Goal: Communication & Community: Answer question/provide support

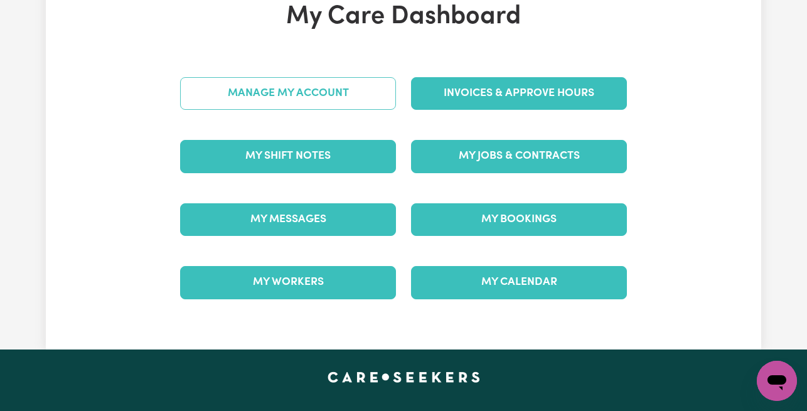
scroll to position [131, 0]
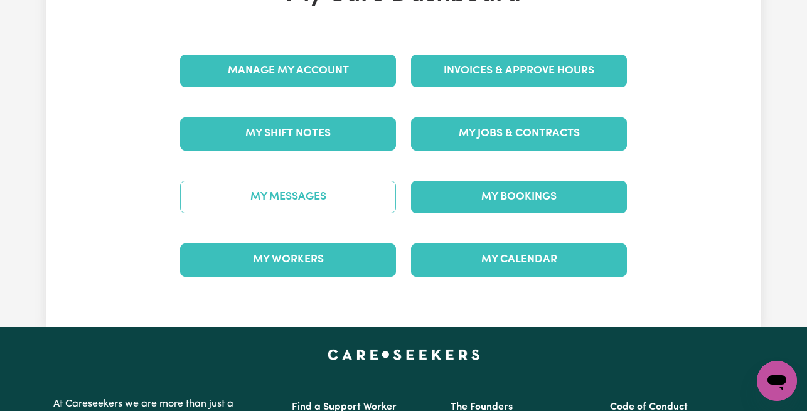
click at [314, 190] on link "My Messages" at bounding box center [288, 197] width 216 height 33
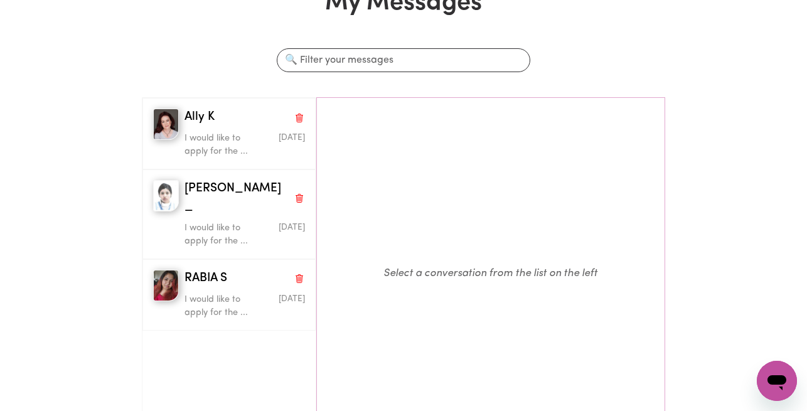
scroll to position [94, 0]
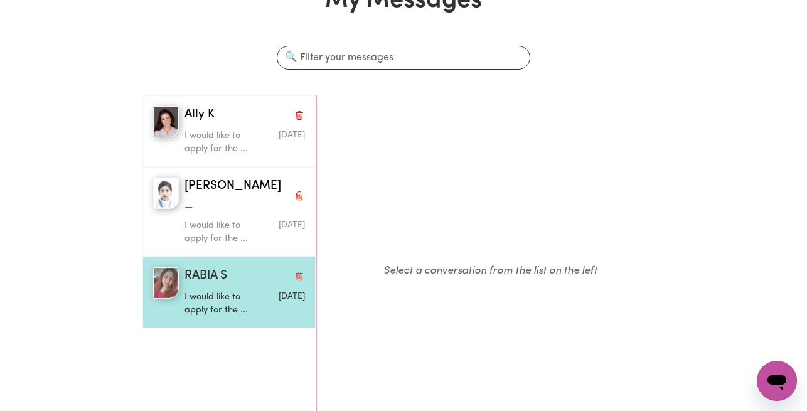
click at [219, 291] on p "I would like to apply for the ..." at bounding box center [225, 304] width 80 height 27
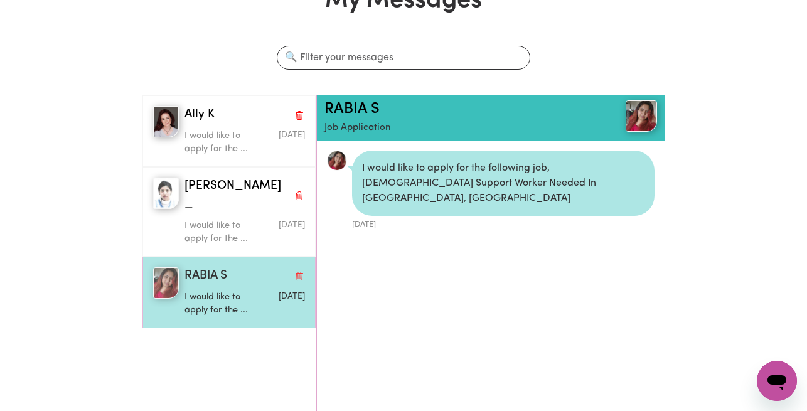
scroll to position [8, 0]
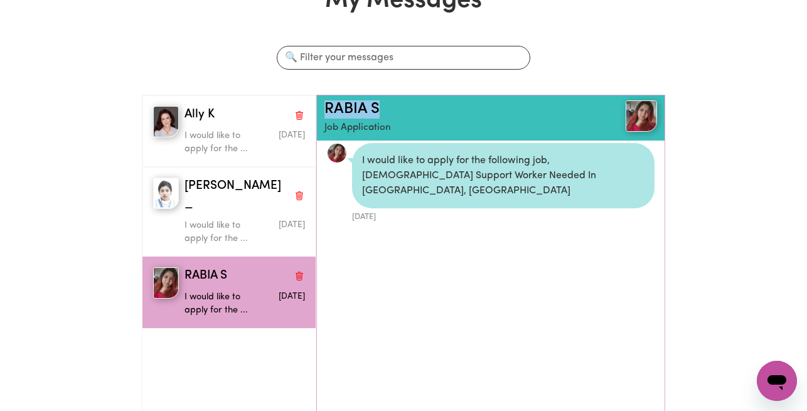
drag, startPoint x: 388, startPoint y: 111, endPoint x: 323, endPoint y: 110, distance: 65.9
click at [323, 110] on div "RABIA S Job Application" at bounding box center [491, 117] width 348 height 45
copy link "RABIA S"
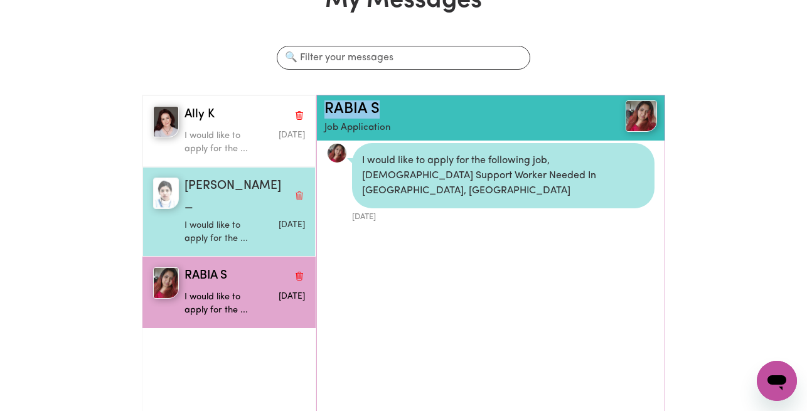
click at [237, 219] on p "I would like to apply for the ..." at bounding box center [225, 232] width 80 height 27
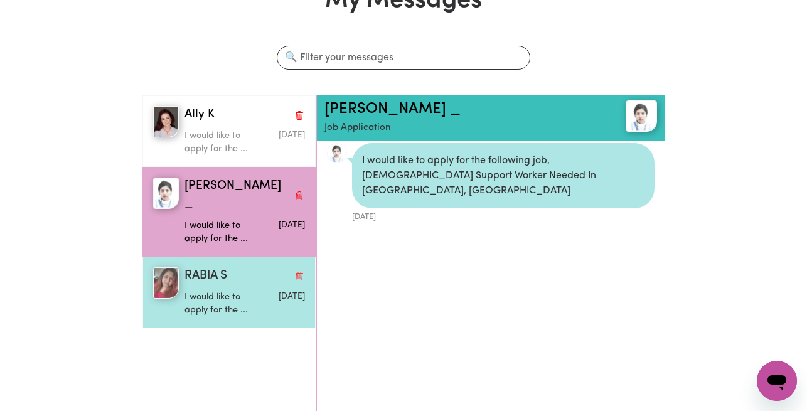
click at [201, 291] on p "I would like to apply for the ..." at bounding box center [225, 304] width 80 height 27
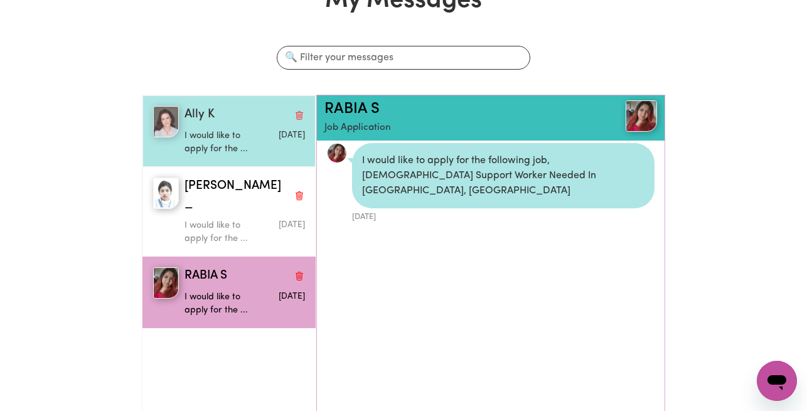
click at [223, 118] on div "Ally K" at bounding box center [245, 115] width 121 height 18
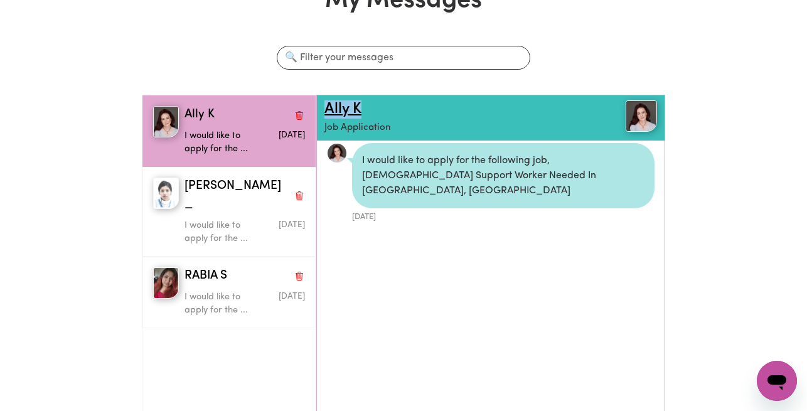
drag, startPoint x: 368, startPoint y: 109, endPoint x: 326, endPoint y: 107, distance: 42.1
click at [326, 107] on h2 "Ally K" at bounding box center [462, 109] width 277 height 18
copy link "Ally K"
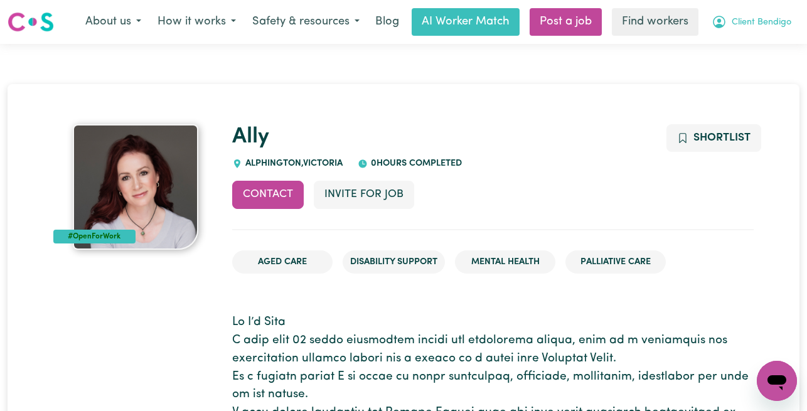
click at [766, 22] on span "Client Bendigo" at bounding box center [762, 23] width 60 height 14
click at [744, 62] on link "Logout" at bounding box center [749, 72] width 99 height 24
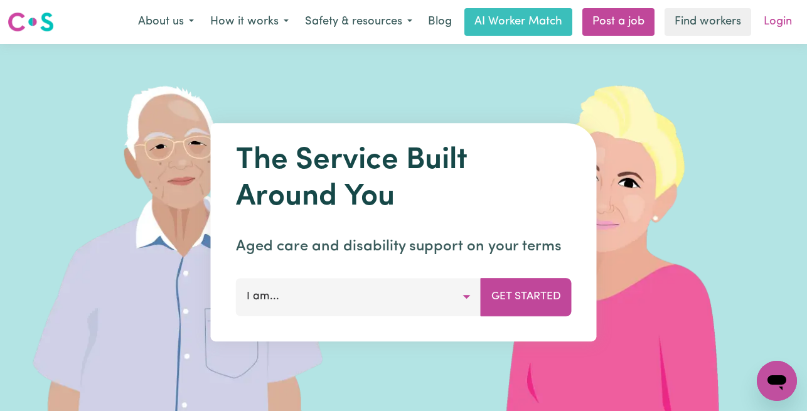
click at [774, 21] on link "Login" at bounding box center [777, 22] width 43 height 28
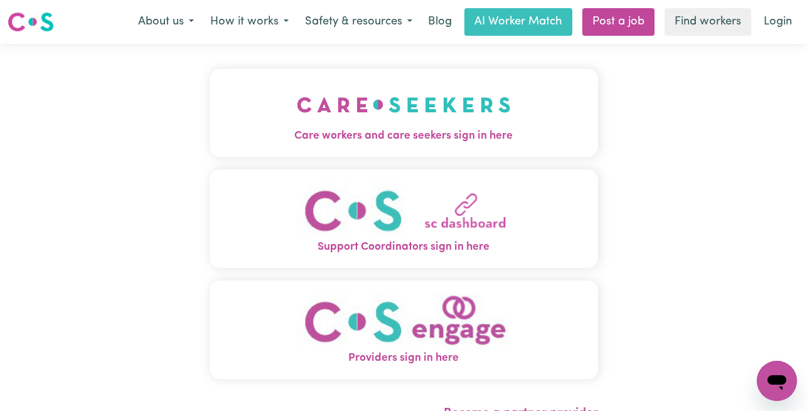
click at [365, 96] on img "Care workers and care seekers sign in here" at bounding box center [404, 105] width 214 height 46
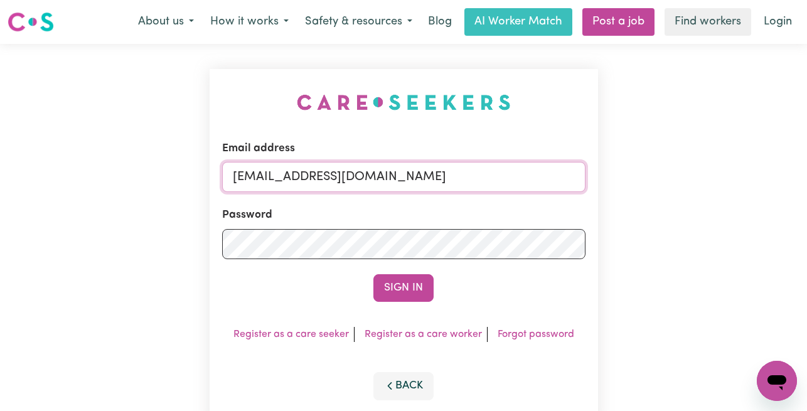
drag, startPoint x: 534, startPoint y: 180, endPoint x: 302, endPoint y: 181, distance: 232.2
click at [302, 181] on input "superuser~ClientBendigo@careseekers.com.au" at bounding box center [403, 177] width 363 height 30
paste input "ClientAdelaide1DMC@careseekers.com.au"
type input "superuser~ClientAdelaide1DMC@careseekers.com.au"
click at [373, 274] on button "Sign In" at bounding box center [403, 288] width 60 height 28
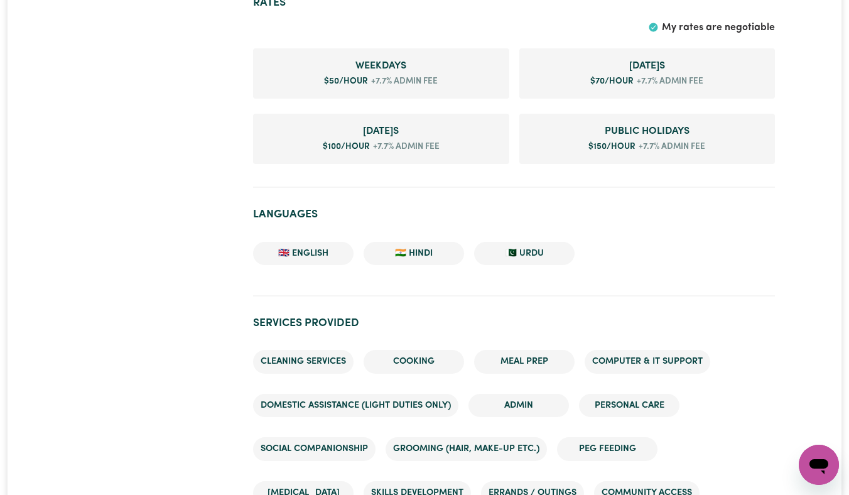
scroll to position [889, 0]
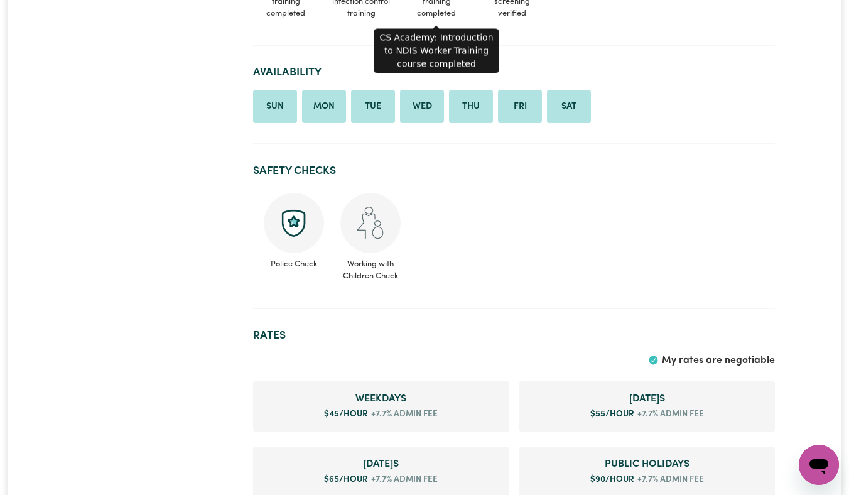
scroll to position [799, 0]
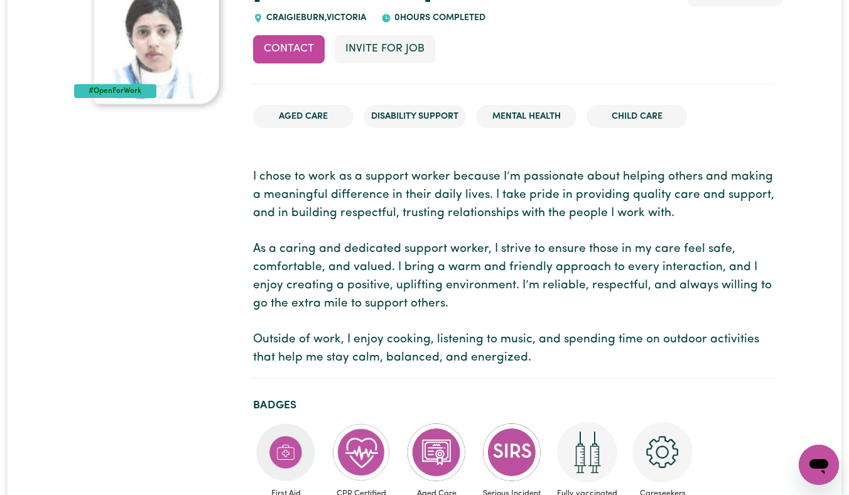
scroll to position [125, 0]
